Goal: Obtain resource: Obtain resource

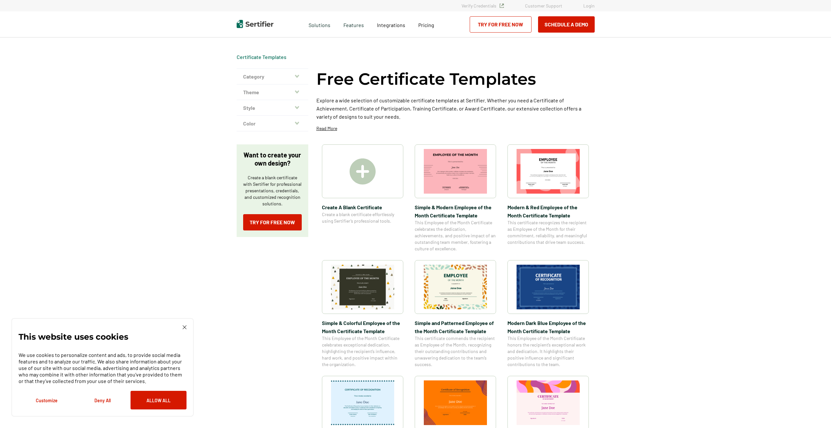
click at [366, 177] on img at bounding box center [363, 171] width 26 height 26
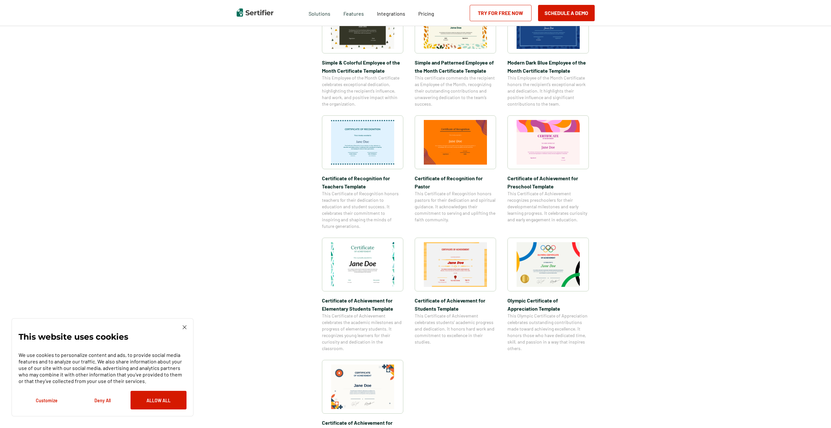
scroll to position [261, 0]
click at [536, 258] on img at bounding box center [548, 264] width 63 height 45
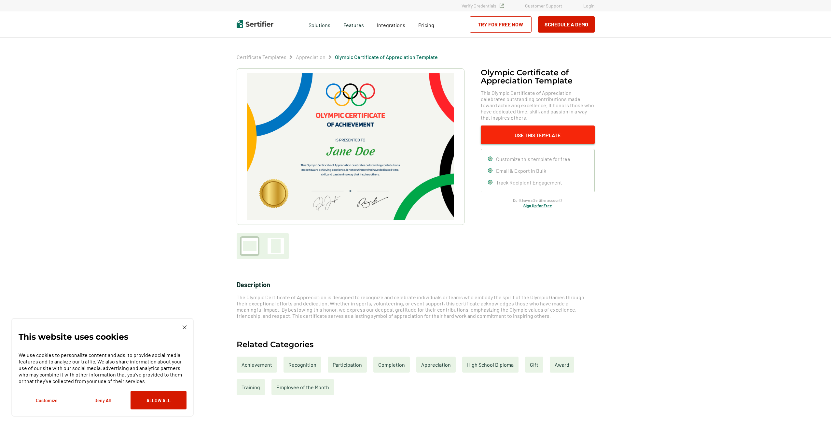
click at [514, 140] on button "Use This Template" at bounding box center [538, 134] width 114 height 19
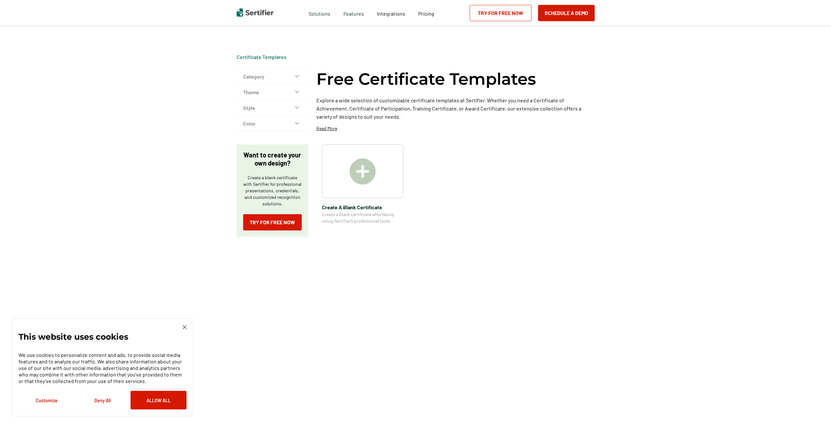
scroll to position [261, 0]
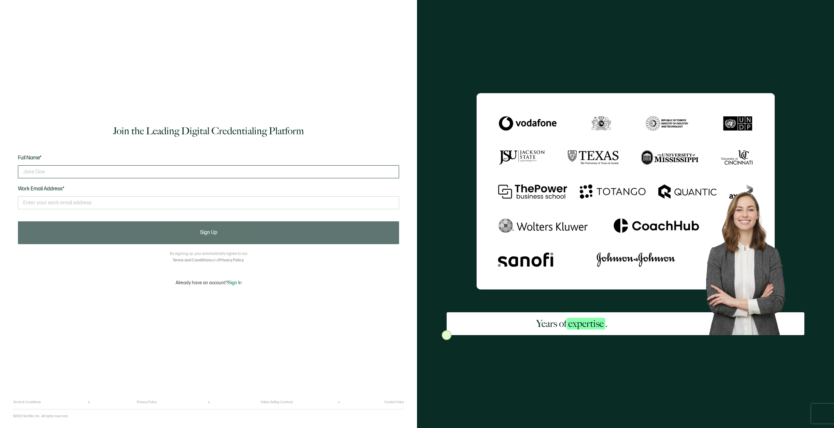
click at [26, 171] on input "text" at bounding box center [208, 171] width 381 height 13
